Goal: Information Seeking & Learning: Compare options

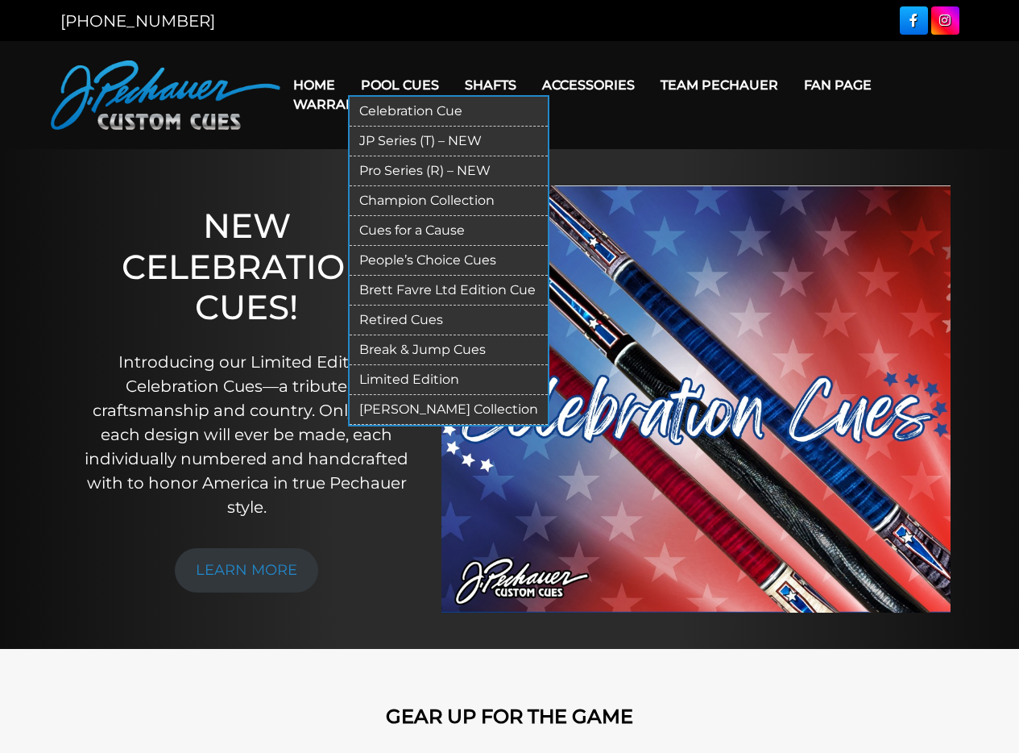
click at [392, 171] on link "Pro Series (R) – NEW" at bounding box center [449, 171] width 198 height 30
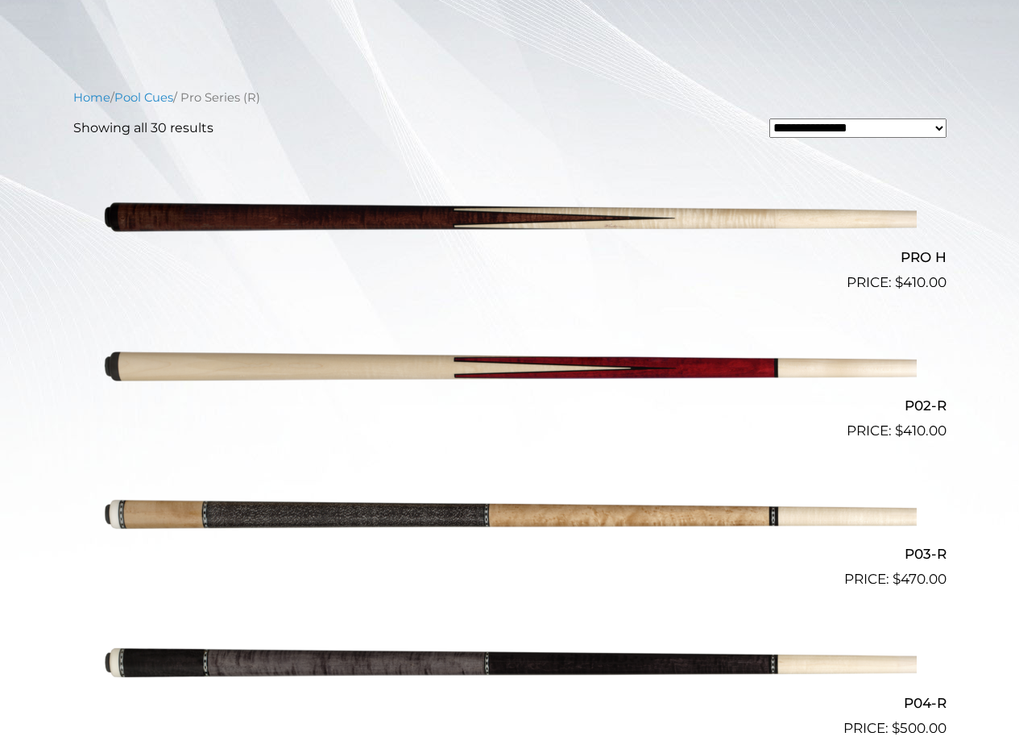
scroll to position [363, 0]
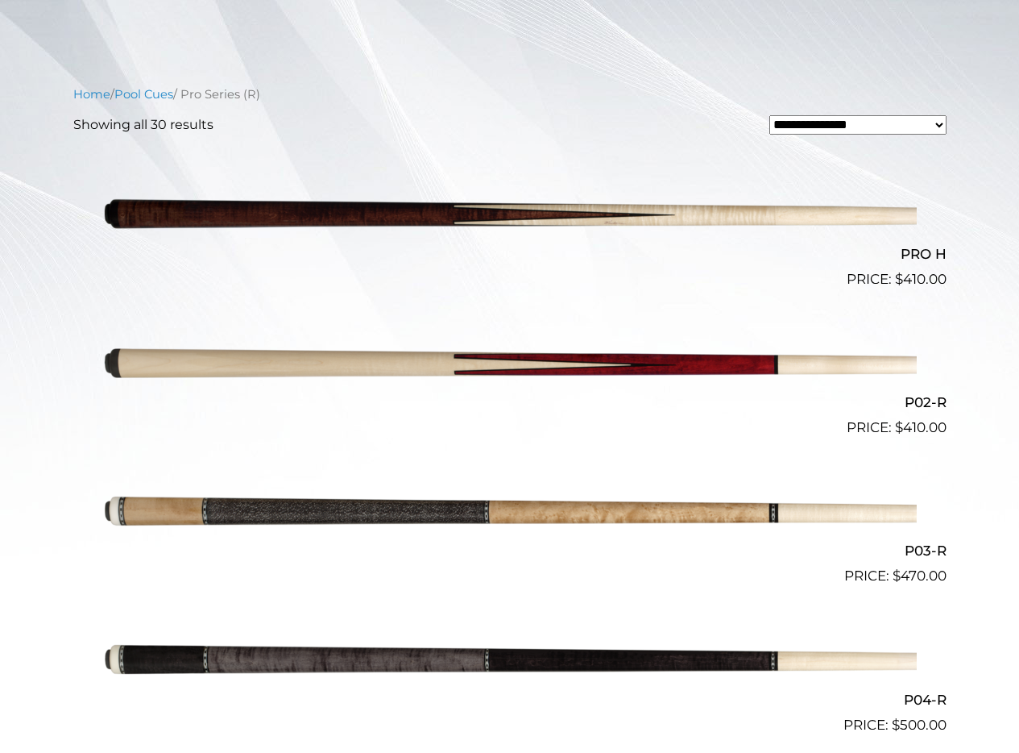
click at [469, 214] on img at bounding box center [510, 214] width 814 height 135
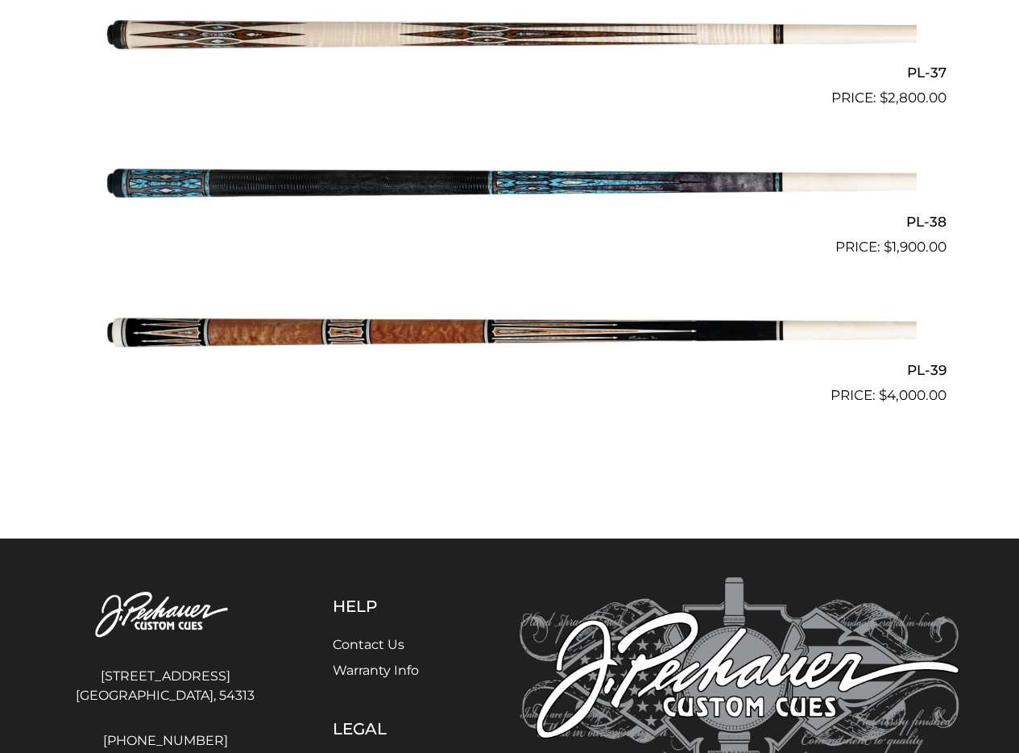
scroll to position [4557, 0]
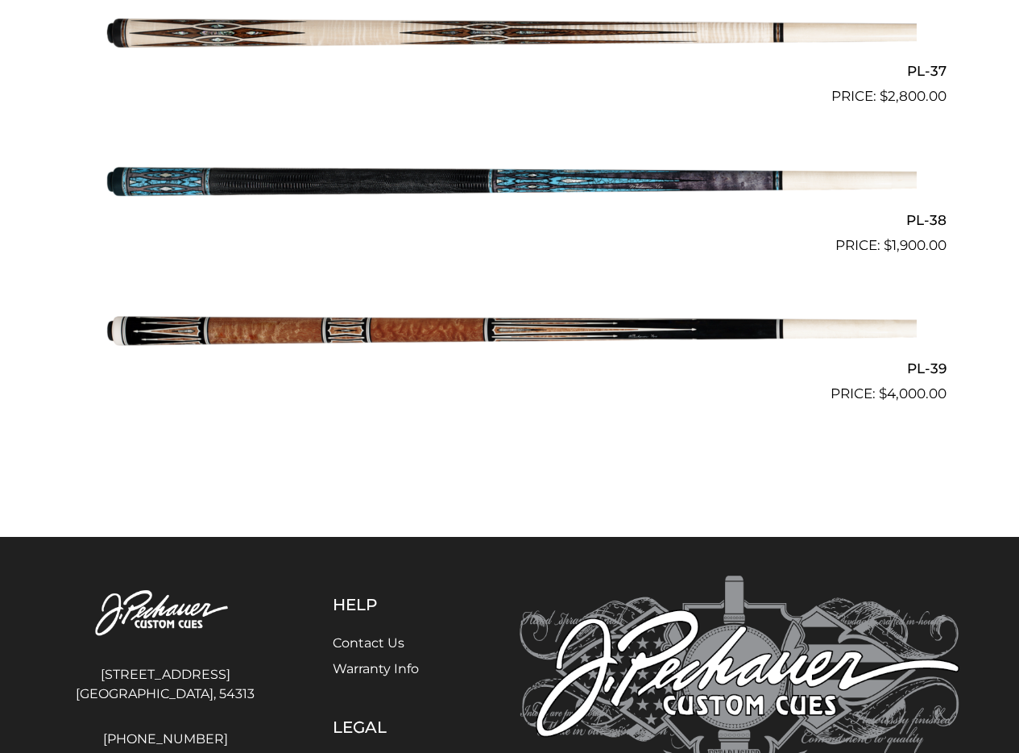
click at [437, 325] on img at bounding box center [510, 330] width 814 height 135
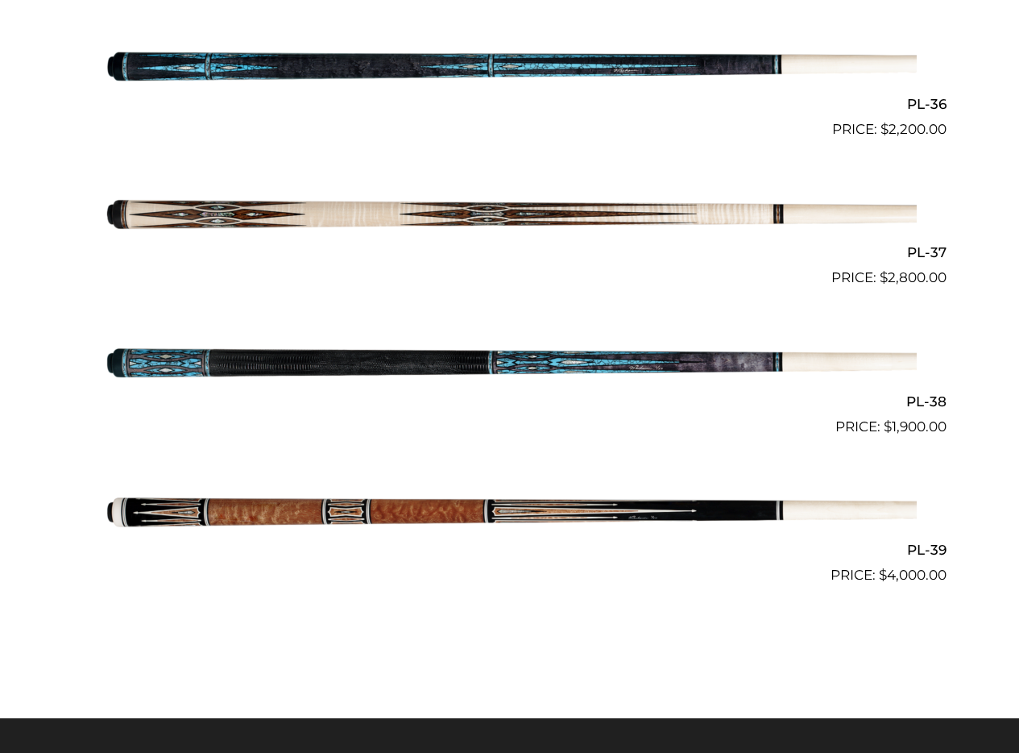
scroll to position [4394, 0]
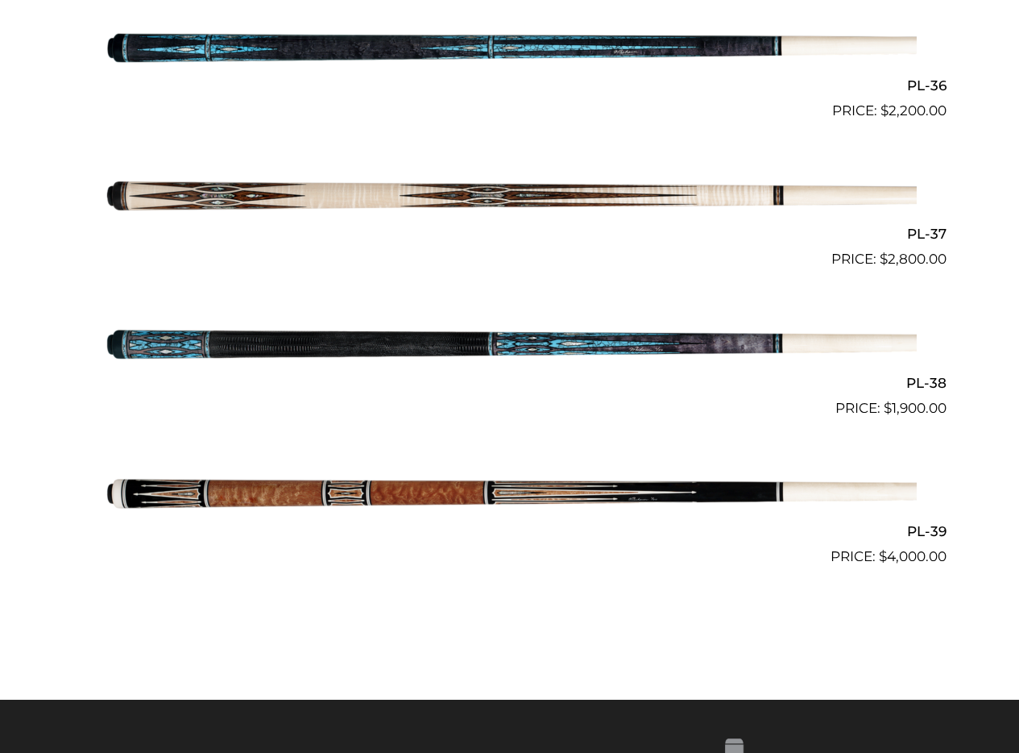
click at [449, 494] on img at bounding box center [510, 492] width 814 height 135
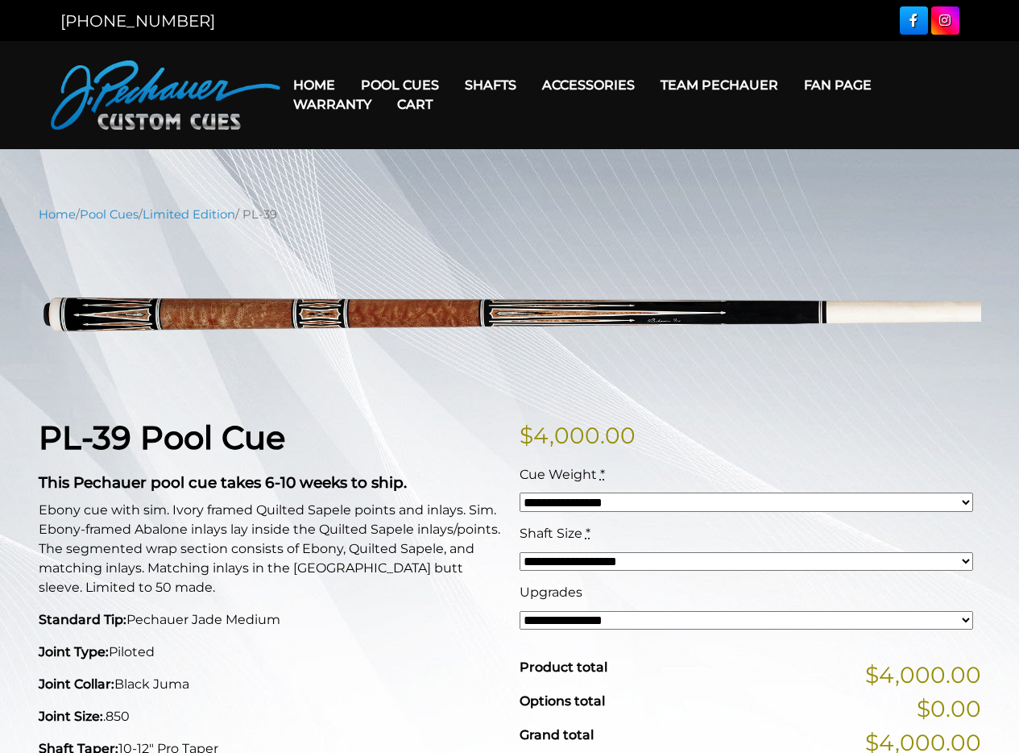
drag, startPoint x: 687, startPoint y: 496, endPoint x: 696, endPoint y: 495, distance: 9.0
click at [419, 84] on link "Cart" at bounding box center [414, 104] width 61 height 41
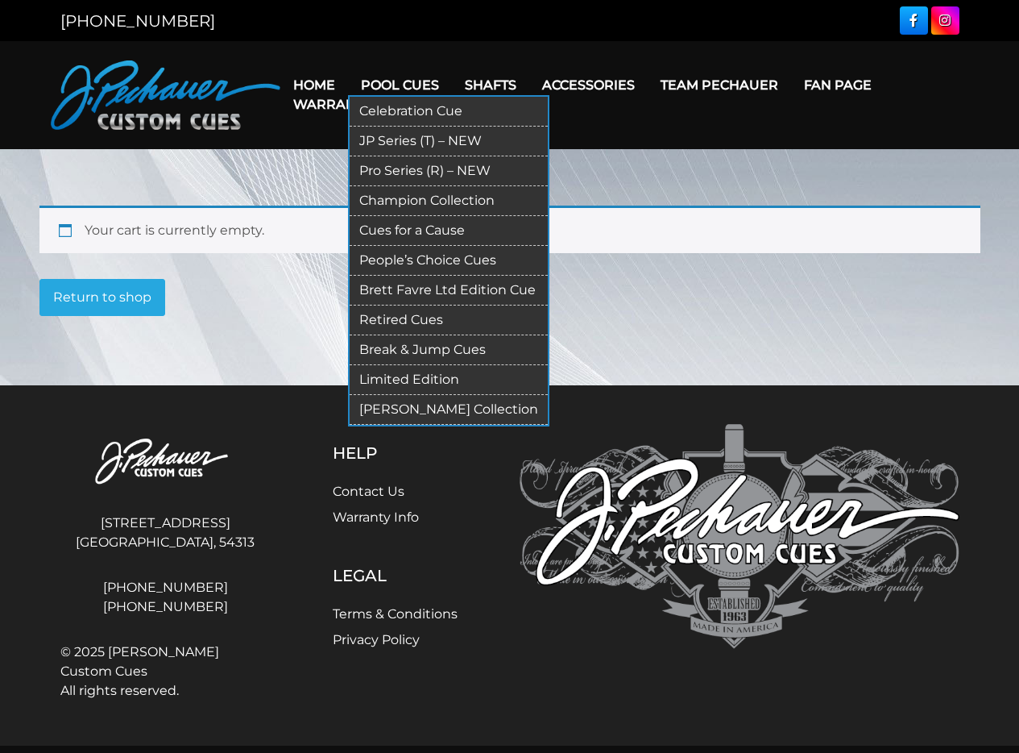
click at [439, 293] on link "Brett Favre Ltd Edition Cue" at bounding box center [449, 291] width 198 height 30
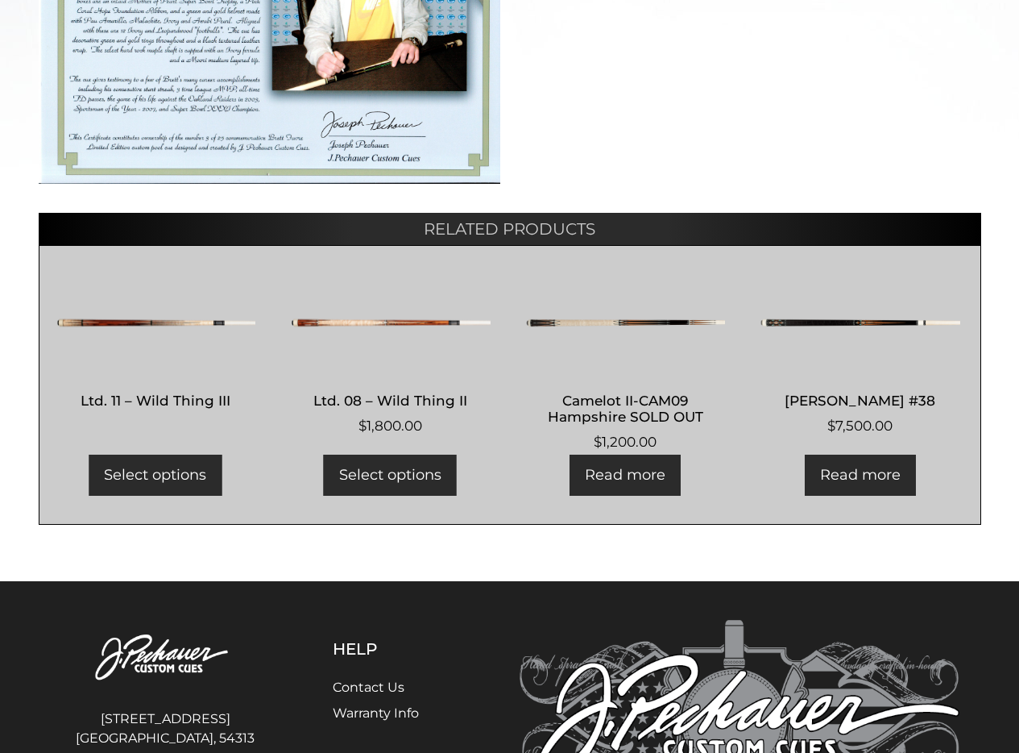
scroll to position [753, 0]
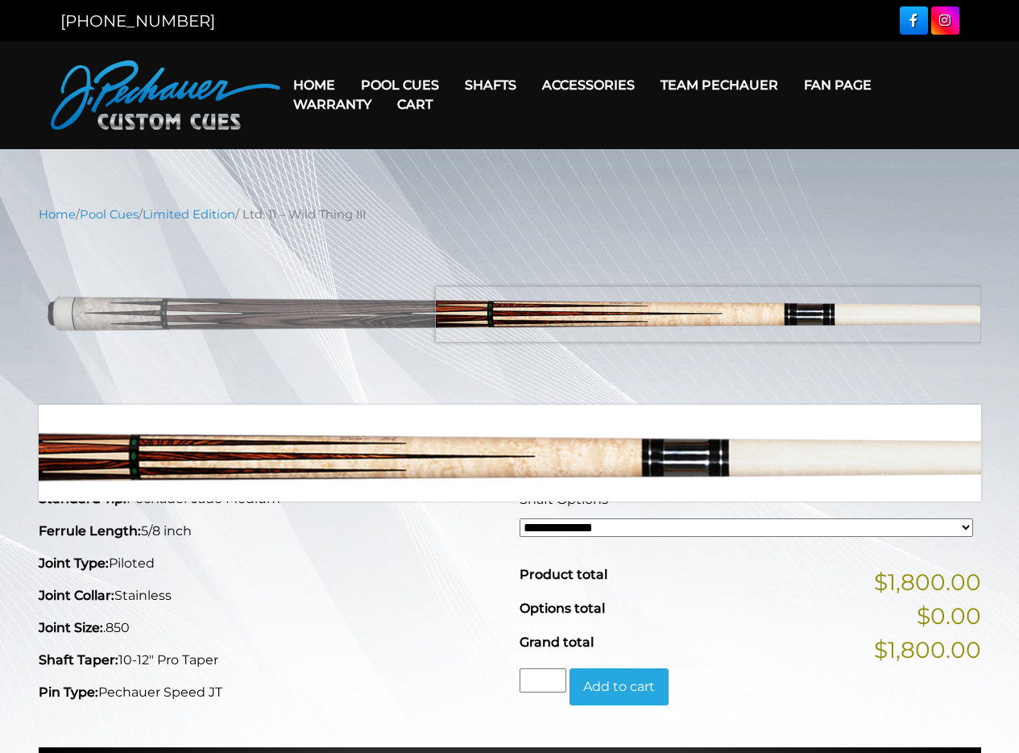
click at [815, 315] on img at bounding box center [510, 313] width 943 height 157
